Goal: Information Seeking & Learning: Find specific fact

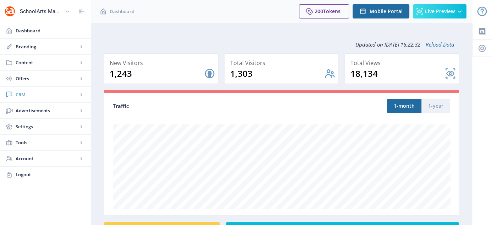
click at [20, 93] on span "CRM" at bounding box center [47, 94] width 62 height 7
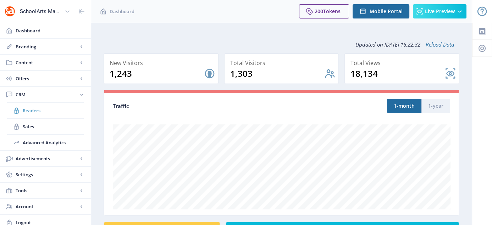
click at [39, 105] on link "Readers" at bounding box center [45, 111] width 77 height 16
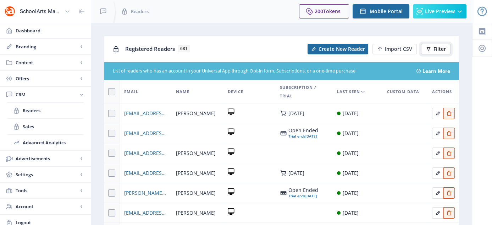
click at [437, 49] on span "Filter" at bounding box center [440, 49] width 12 height 6
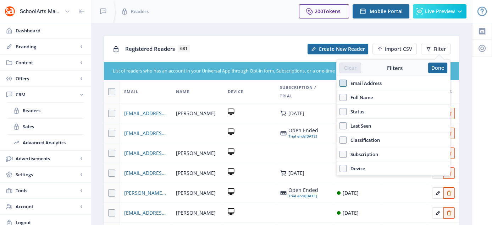
click at [342, 82] on span at bounding box center [343, 83] width 7 height 7
click at [340, 83] on input "Email Address" at bounding box center [340, 83] width 0 height 0
checkbox input "true"
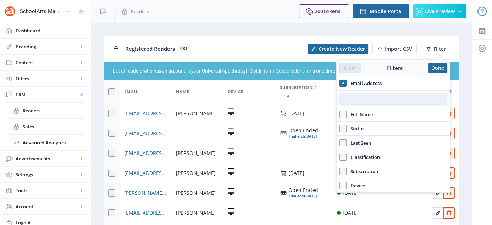
click at [355, 98] on input "text" at bounding box center [394, 98] width 108 height 11
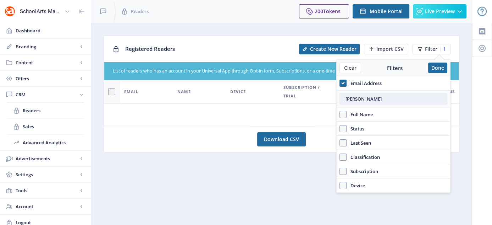
click at [368, 100] on input "debbie mmunn" at bounding box center [394, 98] width 108 height 11
type input "debbie mcmunn"
drag, startPoint x: 396, startPoint y: 100, endPoint x: 339, endPoint y: 103, distance: 56.8
click at [339, 103] on div "debbie mcmunn" at bounding box center [394, 98] width 114 height 17
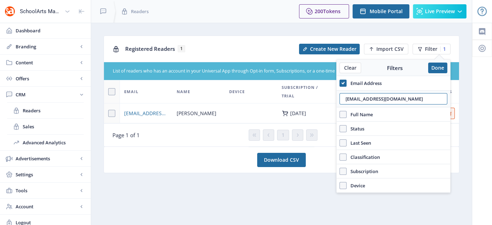
type input "dmcmunn@cjds.org"
click at [204, 113] on span "Debbie McMunn" at bounding box center [197, 113] width 40 height 9
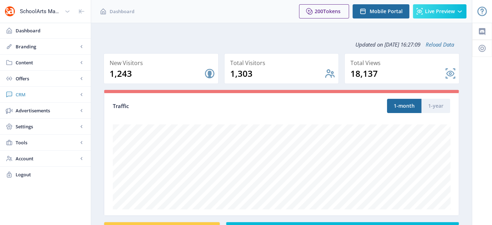
click at [29, 92] on span "CRM" at bounding box center [47, 94] width 62 height 7
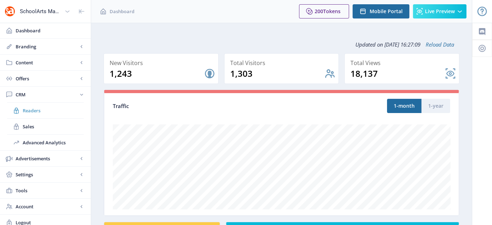
click at [31, 105] on link "Readers" at bounding box center [45, 111] width 77 height 16
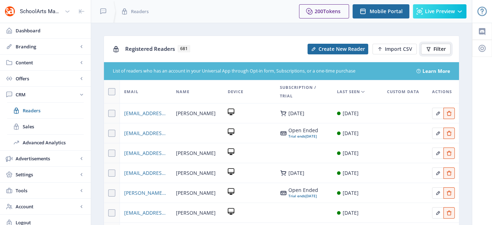
click at [440, 46] on span "Filter" at bounding box center [440, 49] width 12 height 6
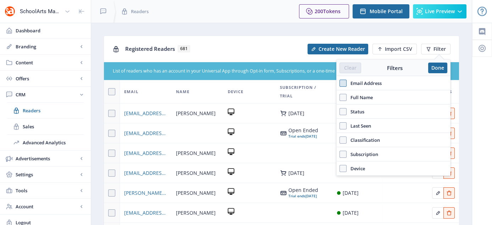
click at [345, 83] on span at bounding box center [343, 83] width 7 height 7
click at [340, 83] on input "Email Address" at bounding box center [340, 83] width 0 height 0
checkbox input "true"
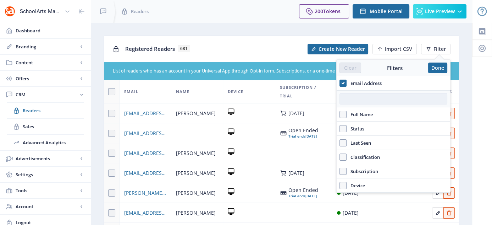
click at [356, 101] on input "text" at bounding box center [394, 98] width 108 height 11
paste input "[EMAIL_ADDRESS][DOMAIN_NAME]"
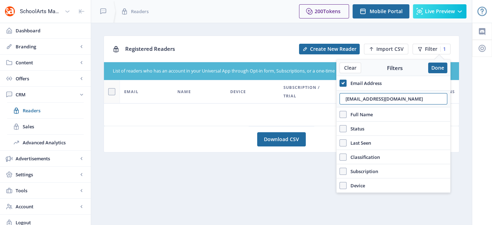
drag, startPoint x: 393, startPoint y: 95, endPoint x: 336, endPoint y: 102, distance: 57.9
click at [336, 102] on nb-layout "SchoolArts Magazine Dashboard Branding App Appearance Brand Brief Pages SEO Web…" at bounding box center [246, 115] width 492 height 230
paste input "[EMAIL_ADDRESS][DOMAIN_NAME]"
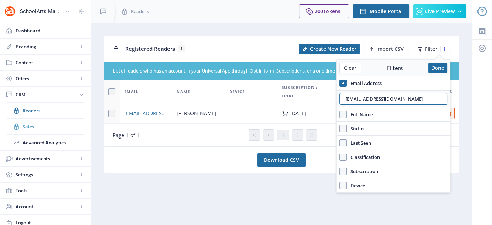
type input "[EMAIL_ADDRESS][DOMAIN_NAME]"
